Goal: Task Accomplishment & Management: Use online tool/utility

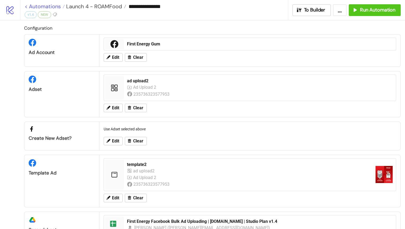
click at [26, 8] on link "< Automations" at bounding box center [45, 6] width 40 height 5
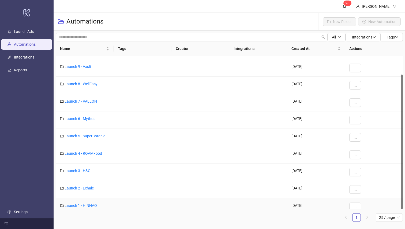
scroll to position [21, 0]
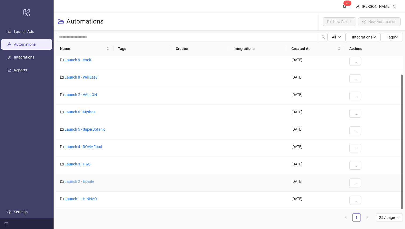
click at [88, 180] on link "Launch 2 - Exhale" at bounding box center [79, 182] width 29 height 4
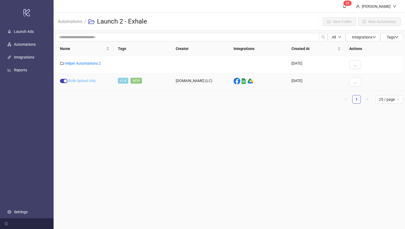
click at [75, 81] on link "Bulk-Upload Ads" at bounding box center [81, 81] width 27 height 4
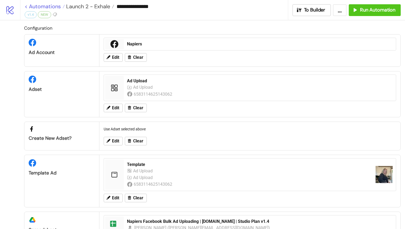
click at [26, 8] on link "< Automations" at bounding box center [45, 6] width 40 height 5
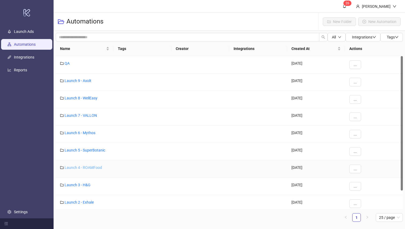
click at [86, 166] on link "Launch 4 - ROAMFood" at bounding box center [83, 168] width 37 height 4
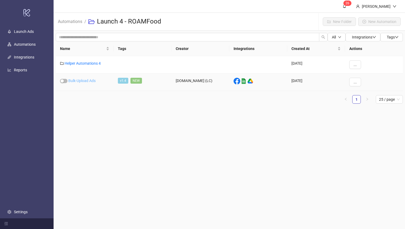
click at [84, 81] on link "Bulk-Upload Ads" at bounding box center [81, 81] width 27 height 4
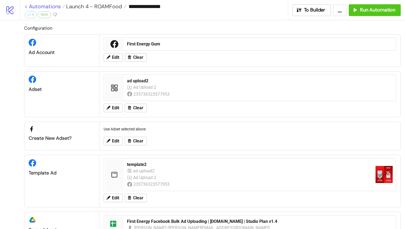
click at [26, 8] on link "< Automations" at bounding box center [45, 6] width 40 height 5
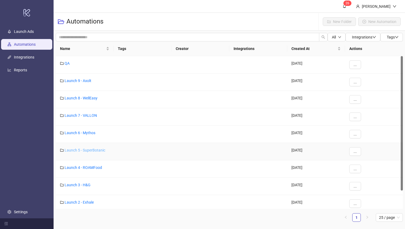
click at [94, 151] on link "Launch 5 - SuperBotanic" at bounding box center [85, 150] width 41 height 4
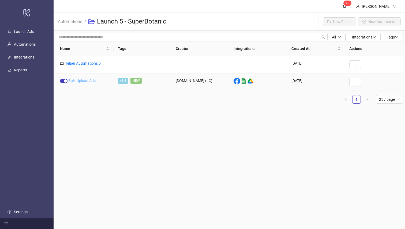
click at [83, 80] on link "Bulk-Upload Ads" at bounding box center [81, 81] width 27 height 4
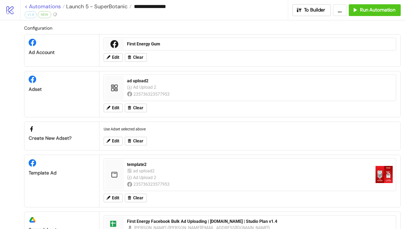
click at [27, 7] on link "< Automations" at bounding box center [45, 6] width 40 height 5
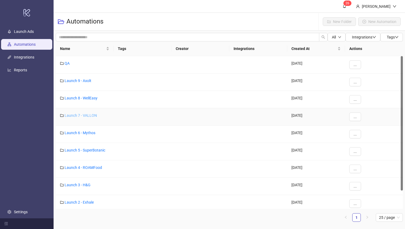
click at [88, 115] on link "Launch 7 - VALLON" at bounding box center [81, 116] width 32 height 4
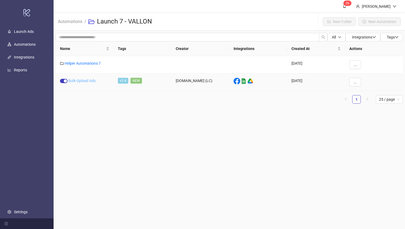
click at [86, 80] on link "Bulk-Upload Ads" at bounding box center [81, 81] width 27 height 4
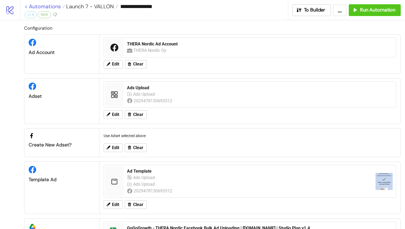
click at [28, 6] on link "< Automations" at bounding box center [45, 6] width 40 height 5
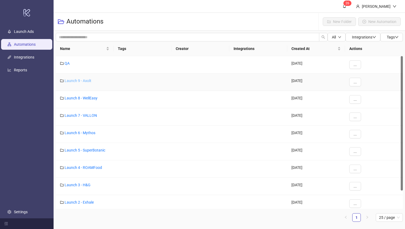
click at [76, 80] on link "Launch 9 - Axolt" at bounding box center [78, 81] width 27 height 4
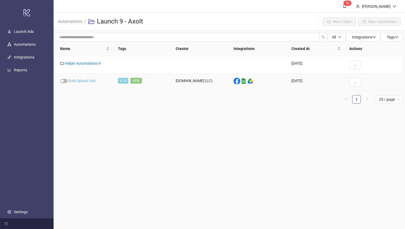
click at [81, 80] on link "Bulk-Upload Ads" at bounding box center [81, 81] width 27 height 4
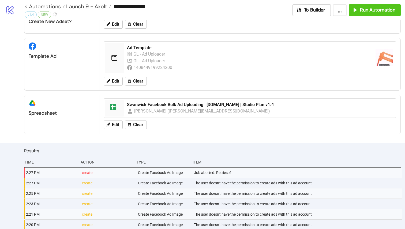
scroll to position [103, 0]
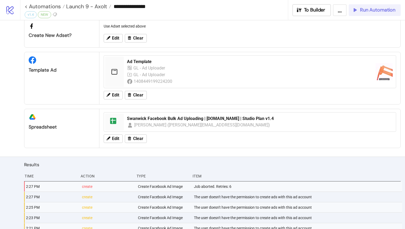
click at [363, 10] on span "Run Automation" at bounding box center [377, 10] width 35 height 6
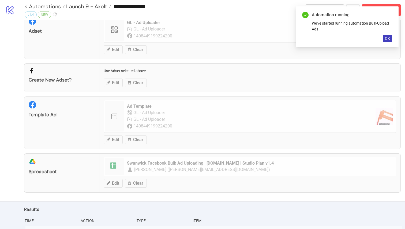
scroll to position [0, 0]
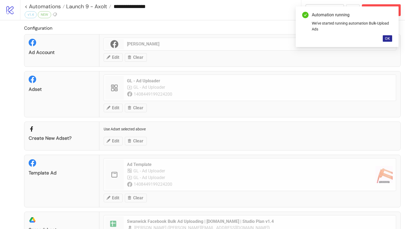
click at [388, 37] on span "OK" at bounding box center [387, 38] width 5 height 4
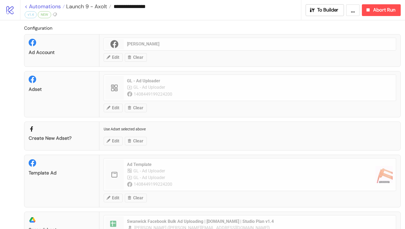
click at [27, 8] on link "< Automations" at bounding box center [45, 6] width 40 height 5
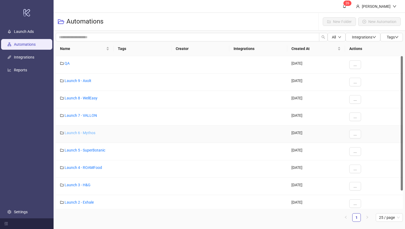
click at [87, 131] on link "Launch 6 - Mythos" at bounding box center [80, 133] width 31 height 4
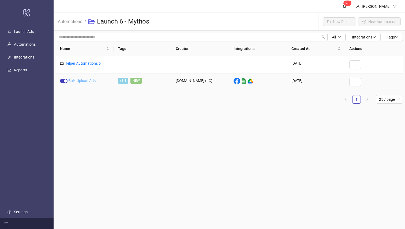
click at [85, 82] on link "Bulk-Upload Ads" at bounding box center [81, 81] width 27 height 4
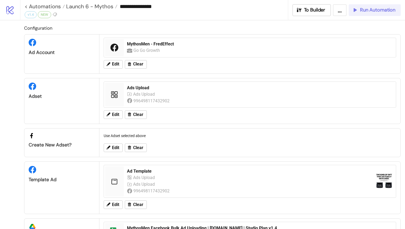
click at [368, 11] on span "Run Automation" at bounding box center [377, 10] width 35 height 6
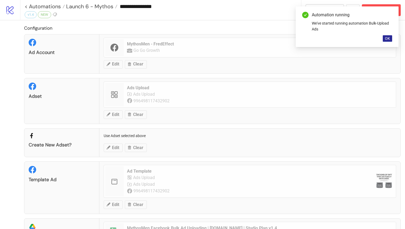
click at [387, 37] on span "OK" at bounding box center [387, 38] width 5 height 4
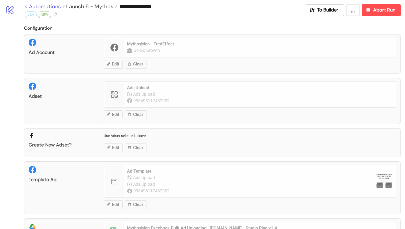
click at [27, 7] on link "< Automations" at bounding box center [45, 6] width 40 height 5
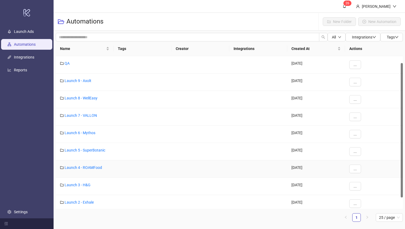
scroll to position [21, 0]
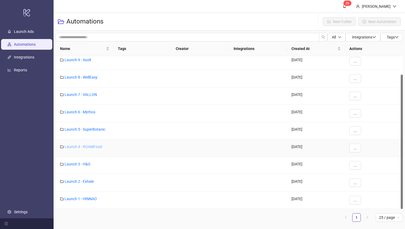
click at [86, 146] on link "Launch 4 - ROAMFood" at bounding box center [83, 147] width 37 height 4
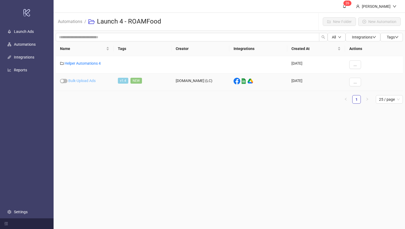
click at [85, 80] on link "Bulk-Upload Ads" at bounding box center [81, 81] width 27 height 4
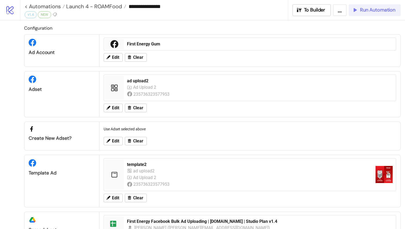
click at [355, 11] on icon "button" at bounding box center [355, 10] width 6 height 6
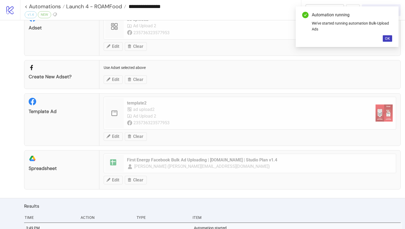
scroll to position [106, 0]
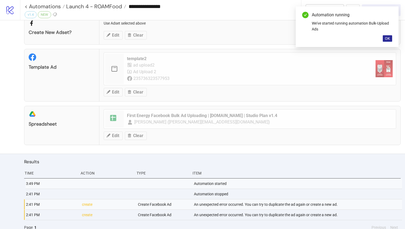
click at [387, 38] on span "OK" at bounding box center [387, 38] width 5 height 4
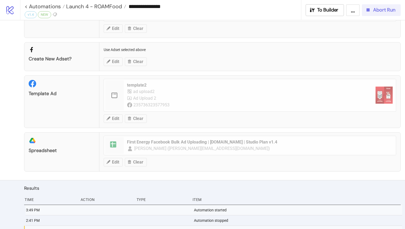
scroll to position [70, 0]
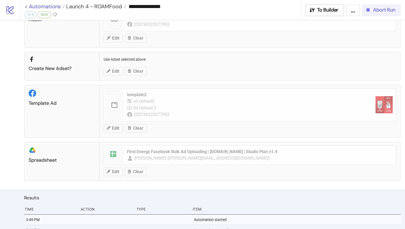
click at [28, 6] on link "< Automations" at bounding box center [45, 6] width 40 height 5
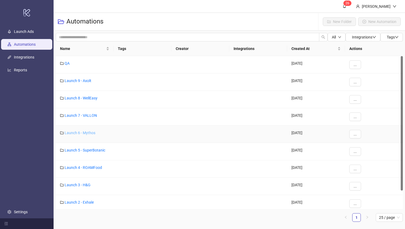
click at [83, 133] on link "Launch 6 - Mythos" at bounding box center [80, 133] width 31 height 4
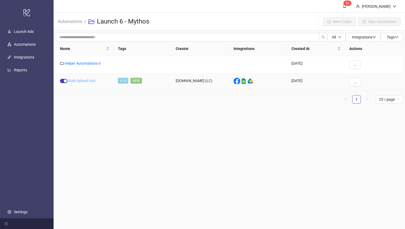
click at [87, 81] on link "Bulk-Upload Ads" at bounding box center [81, 81] width 27 height 4
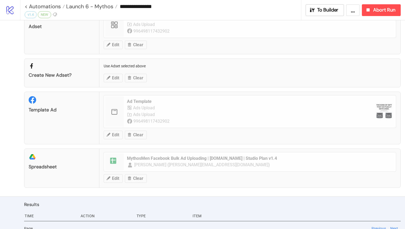
scroll to position [84, 0]
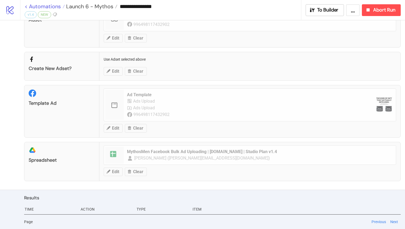
click at [26, 9] on link "< Automations" at bounding box center [45, 6] width 40 height 5
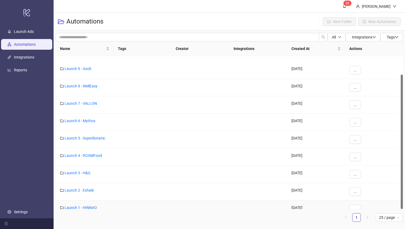
scroll to position [21, 0]
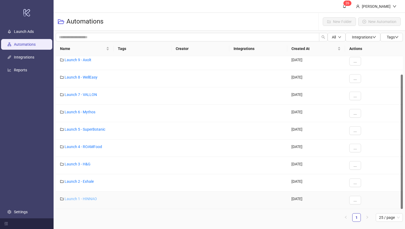
click at [86, 198] on link "Launch 1 - HINNAO" at bounding box center [81, 199] width 32 height 4
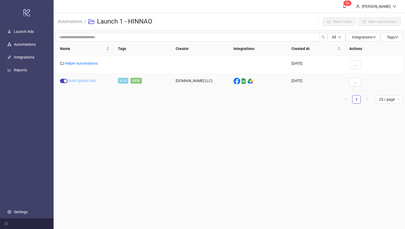
click at [76, 80] on link "Bulk-Upload Ads" at bounding box center [81, 81] width 27 height 4
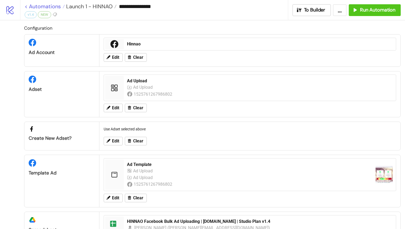
click at [27, 8] on link "< Automations" at bounding box center [45, 6] width 40 height 5
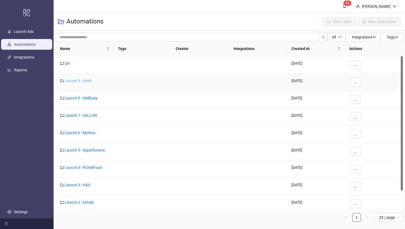
click at [74, 80] on link "Launch 9 - Axolt" at bounding box center [78, 81] width 27 height 4
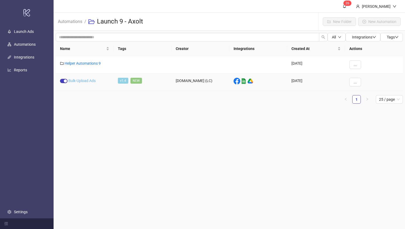
click at [84, 81] on link "Bulk-Upload Ads" at bounding box center [81, 81] width 27 height 4
